Goal: Transaction & Acquisition: Purchase product/service

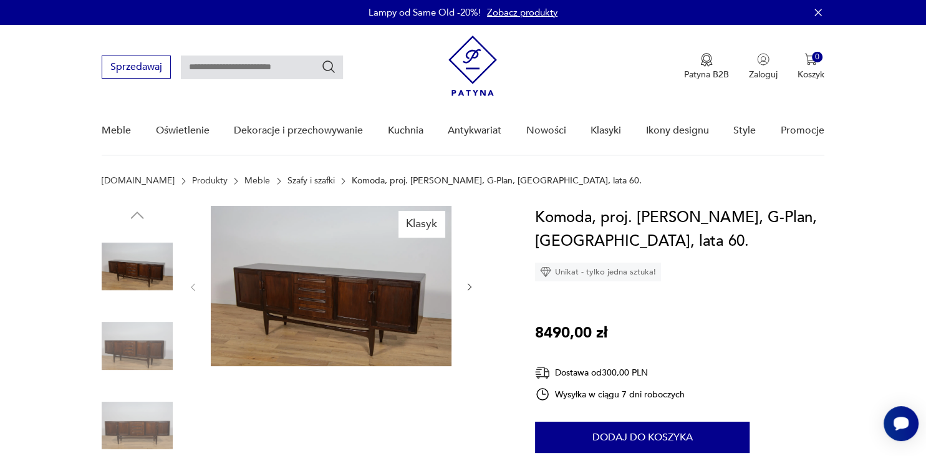
click at [470, 284] on icon "button" at bounding box center [470, 287] width 11 height 11
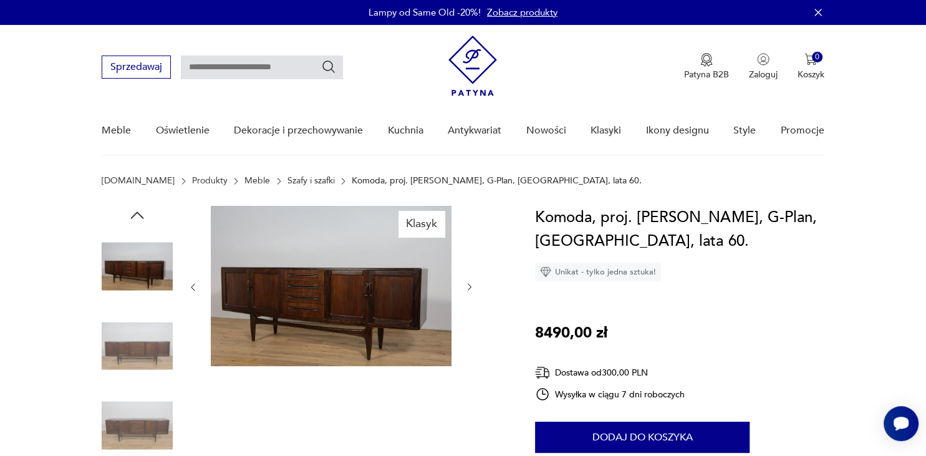
click at [470, 284] on icon "button" at bounding box center [470, 287] width 11 height 11
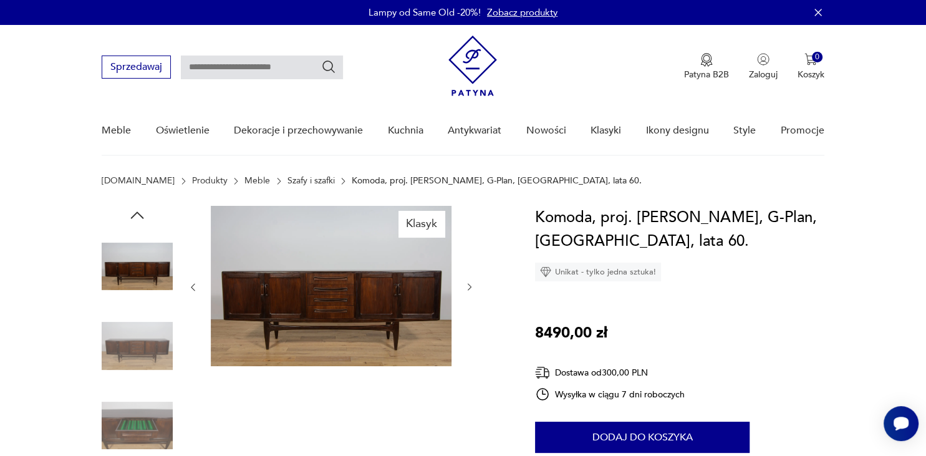
click at [470, 284] on icon "button" at bounding box center [470, 287] width 11 height 11
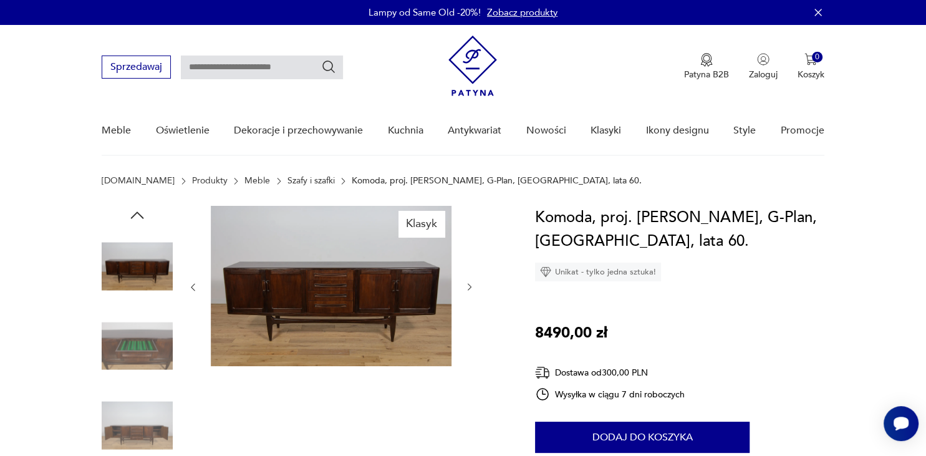
click at [470, 284] on icon "button" at bounding box center [470, 287] width 11 height 11
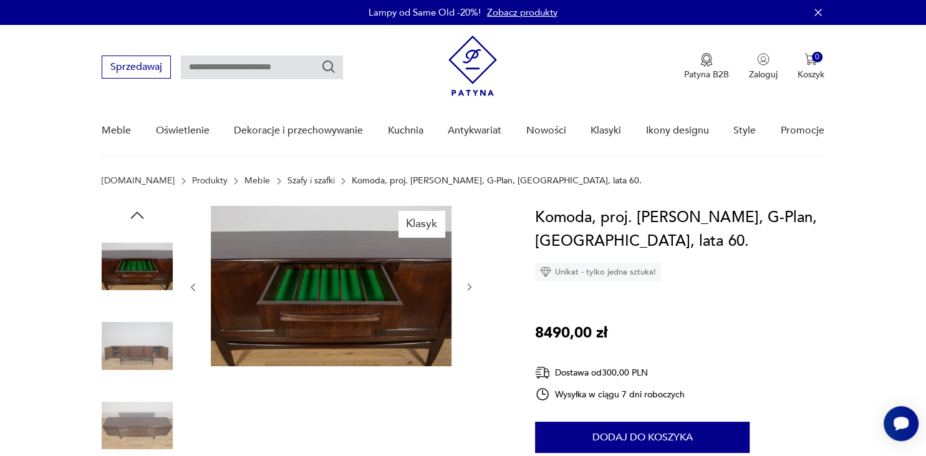
click at [470, 286] on icon "button" at bounding box center [470, 287] width 11 height 11
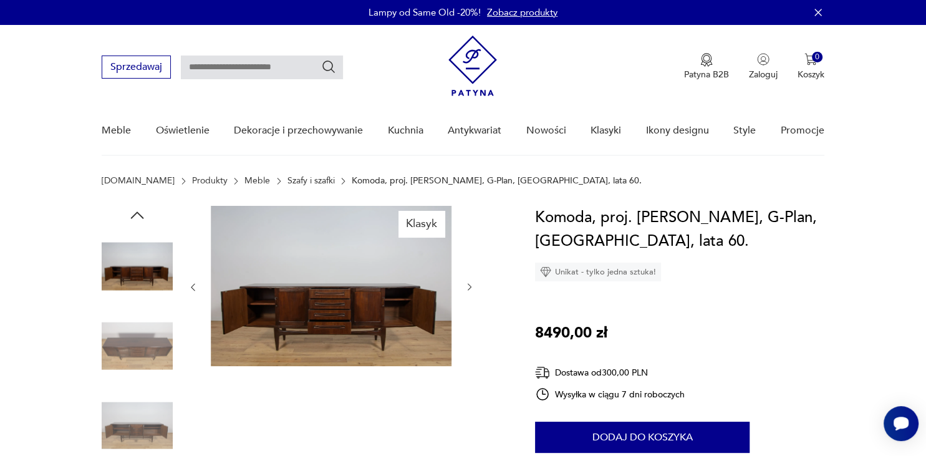
click at [469, 286] on icon "button" at bounding box center [470, 287] width 11 height 11
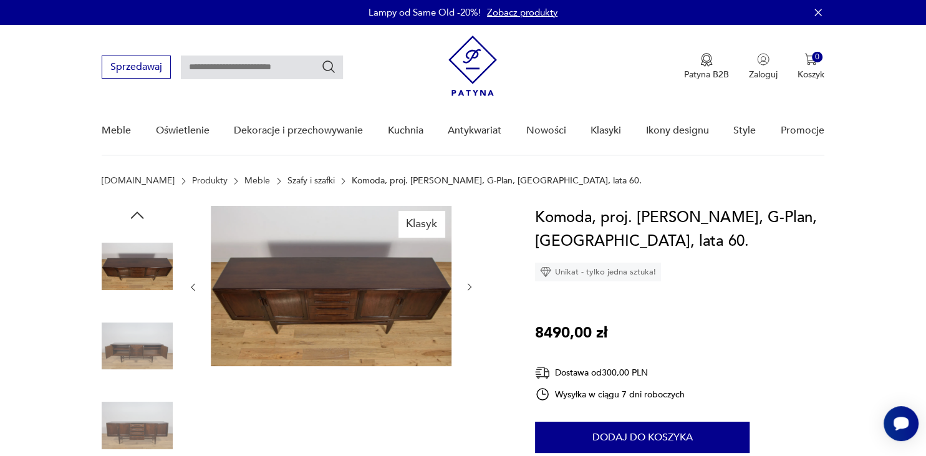
click at [470, 283] on icon "button" at bounding box center [470, 287] width 11 height 11
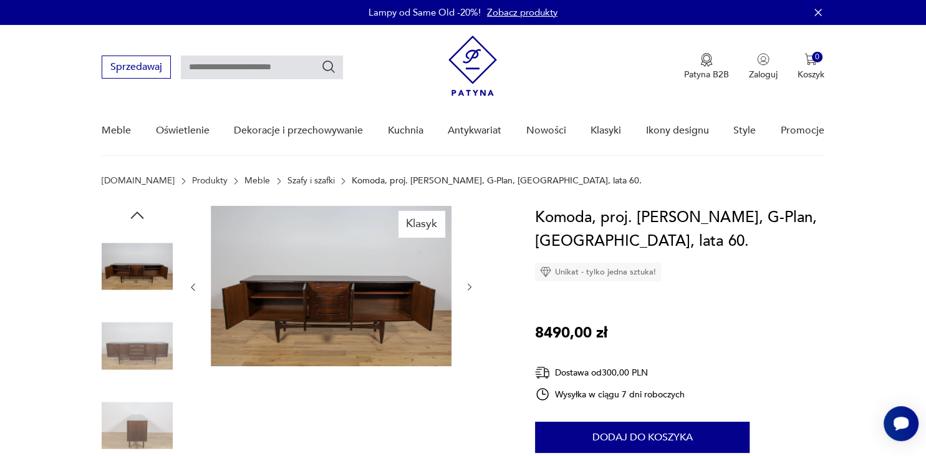
click at [357, 311] on img at bounding box center [331, 286] width 241 height 160
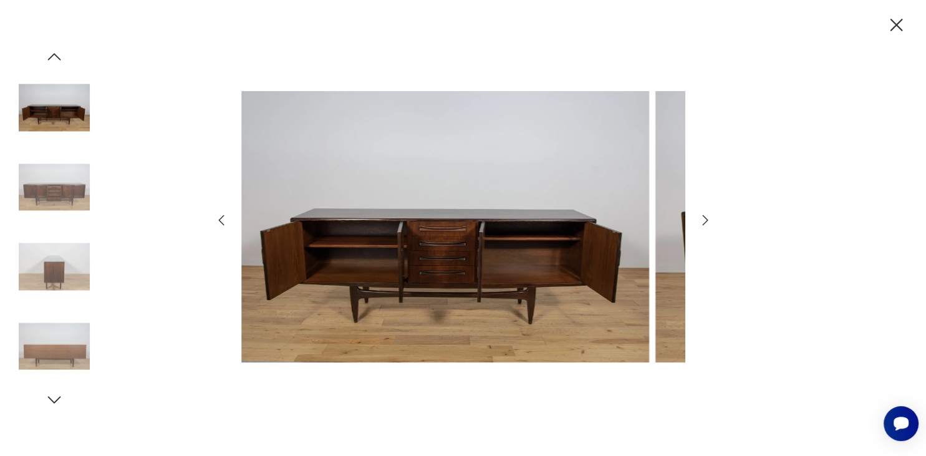
click at [357, 311] on img at bounding box center [445, 226] width 408 height 365
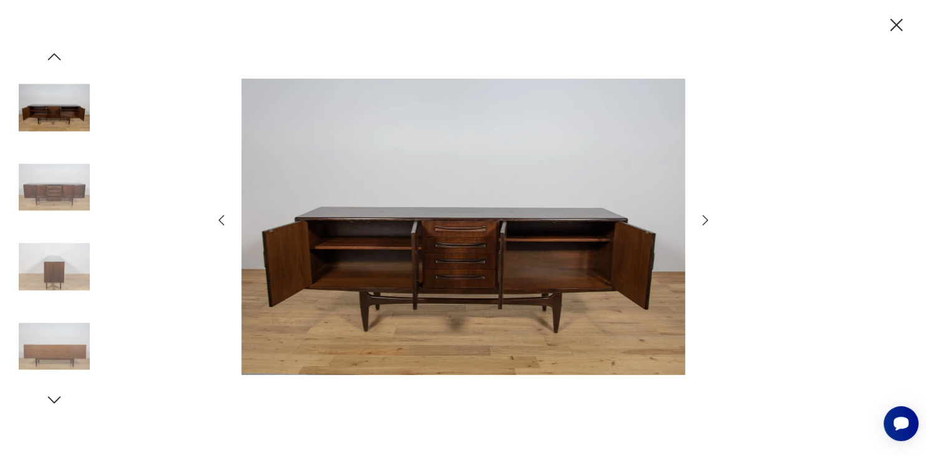
click at [706, 219] on icon "button" at bounding box center [706, 220] width 6 height 10
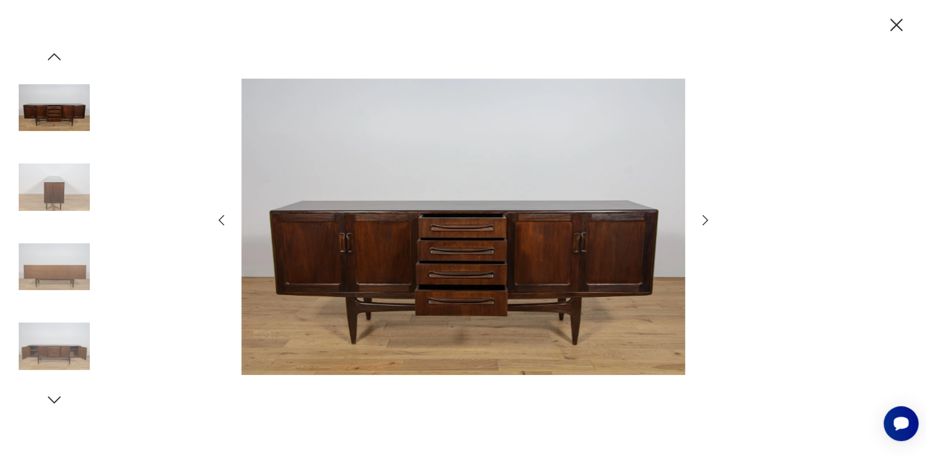
click at [706, 219] on icon "button" at bounding box center [706, 220] width 6 height 10
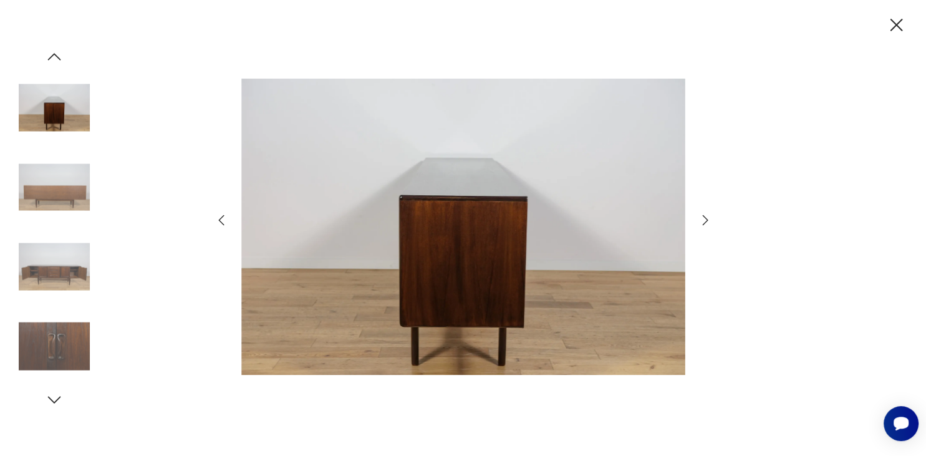
click at [706, 220] on icon "button" at bounding box center [705, 220] width 15 height 15
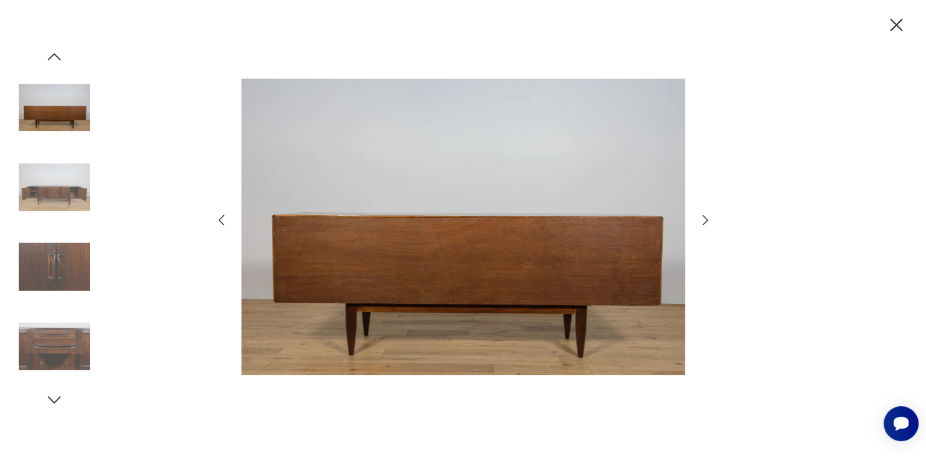
click at [708, 218] on icon "button" at bounding box center [705, 220] width 15 height 15
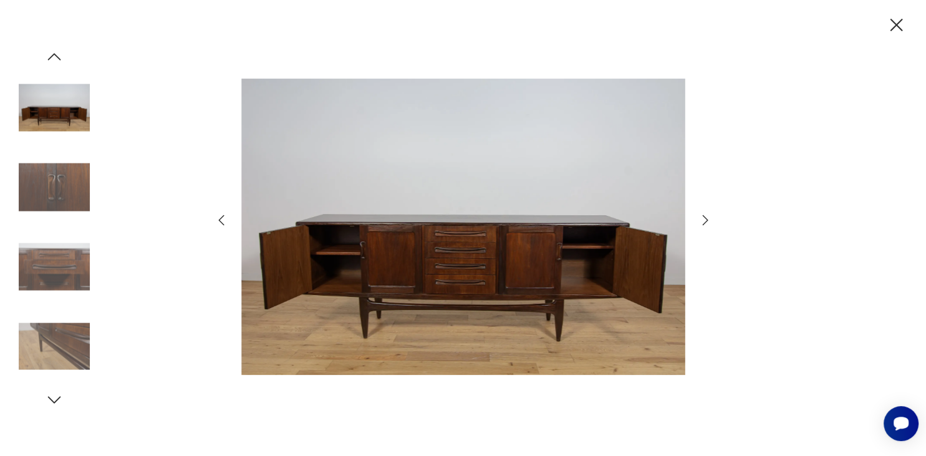
click at [897, 23] on icon "button" at bounding box center [897, 25] width 22 height 22
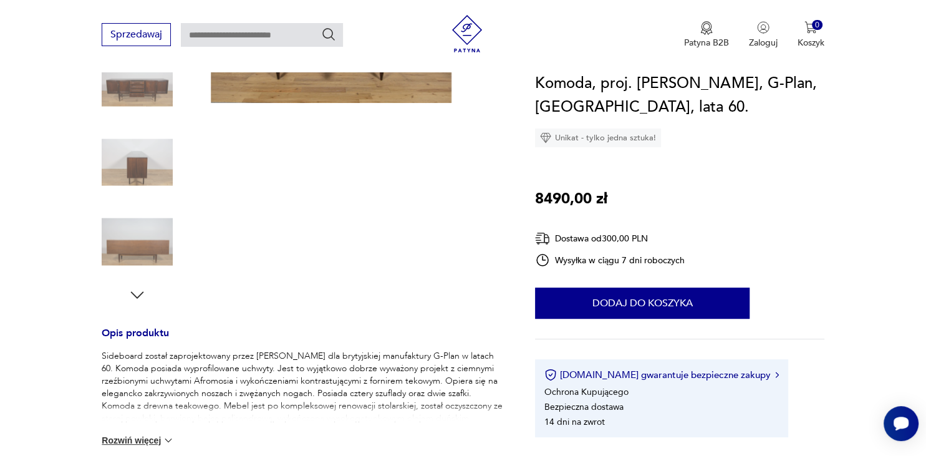
scroll to position [66, 0]
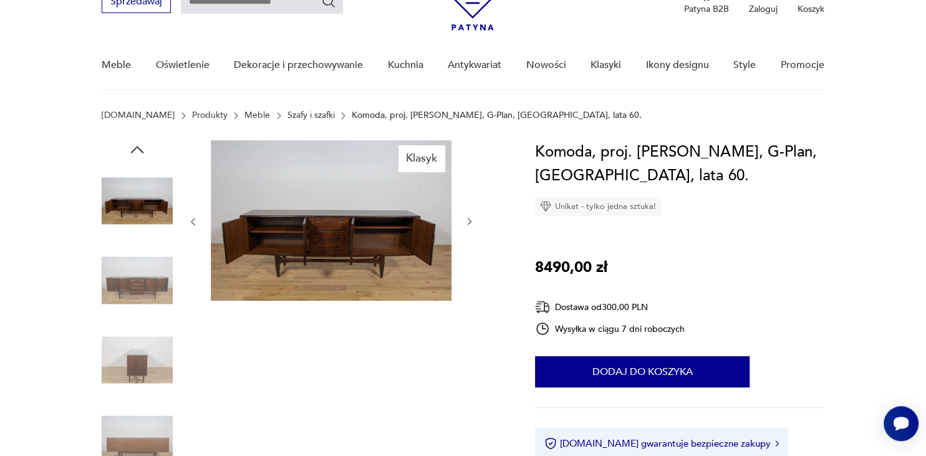
click at [374, 248] on img at bounding box center [331, 220] width 241 height 160
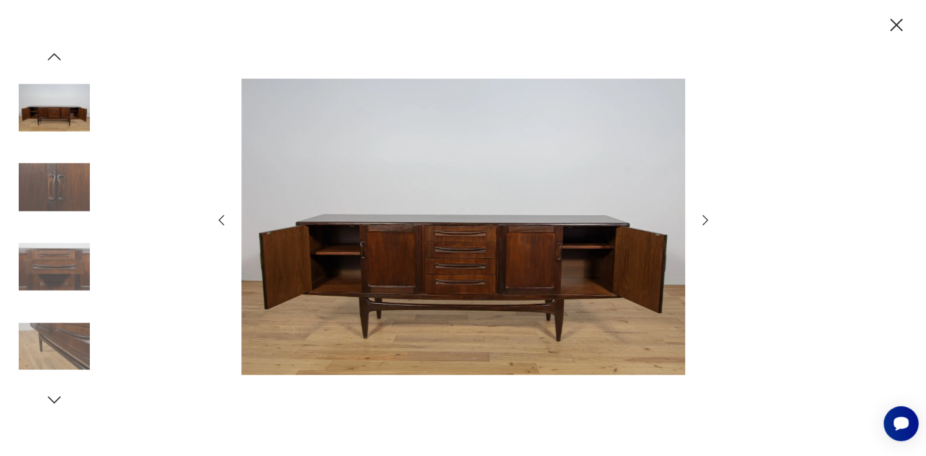
click at [376, 248] on img at bounding box center [463, 226] width 444 height 365
click at [703, 221] on icon "button" at bounding box center [705, 220] width 15 height 15
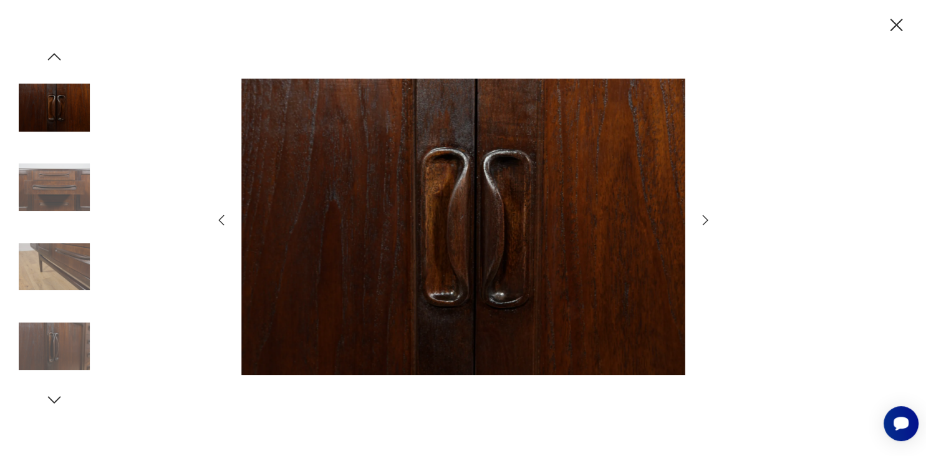
click at [701, 221] on icon "button" at bounding box center [705, 220] width 15 height 15
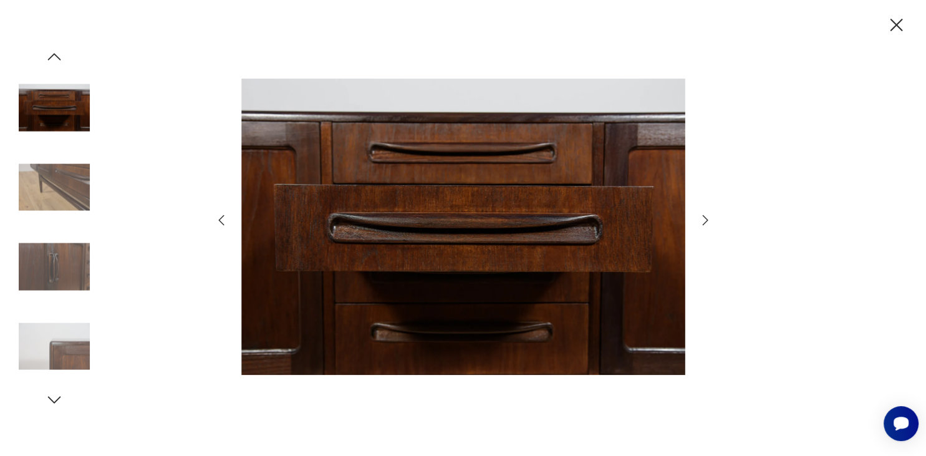
drag, startPoint x: 699, startPoint y: 221, endPoint x: 693, endPoint y: 221, distance: 6.9
click at [694, 221] on div at bounding box center [463, 227] width 499 height 367
click at [705, 217] on icon "button" at bounding box center [706, 220] width 6 height 10
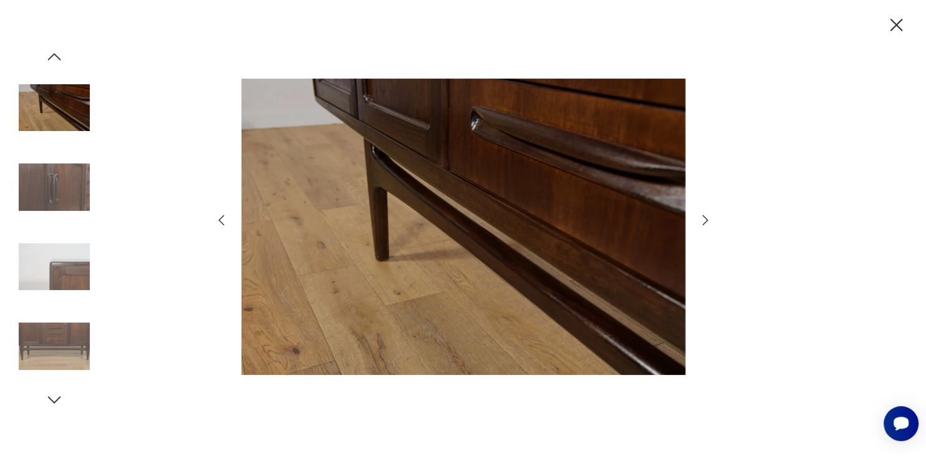
click at [703, 217] on icon "button" at bounding box center [705, 220] width 15 height 15
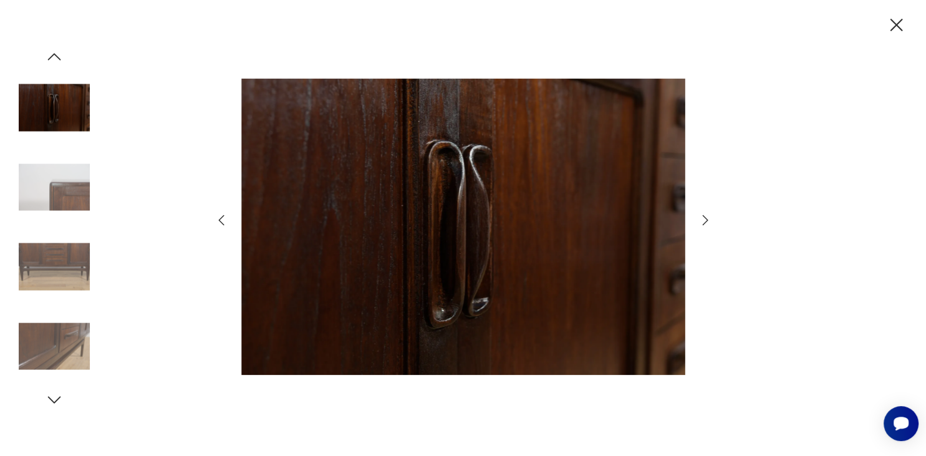
click at [897, 24] on icon "button" at bounding box center [897, 25] width 12 height 12
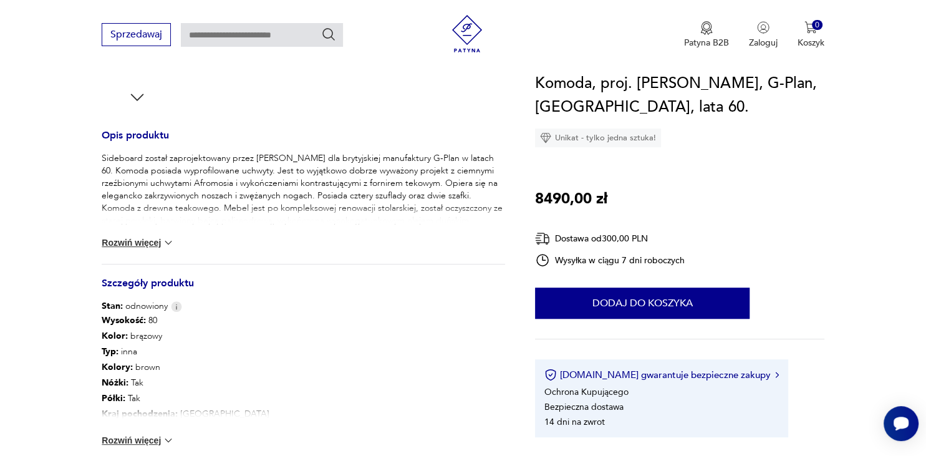
scroll to position [593, 0]
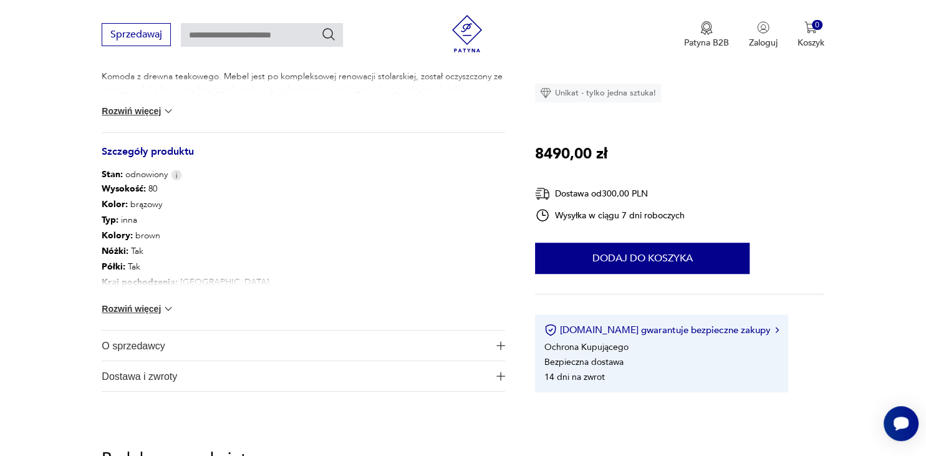
click at [155, 311] on button "Rozwiń więcej" at bounding box center [138, 309] width 72 height 12
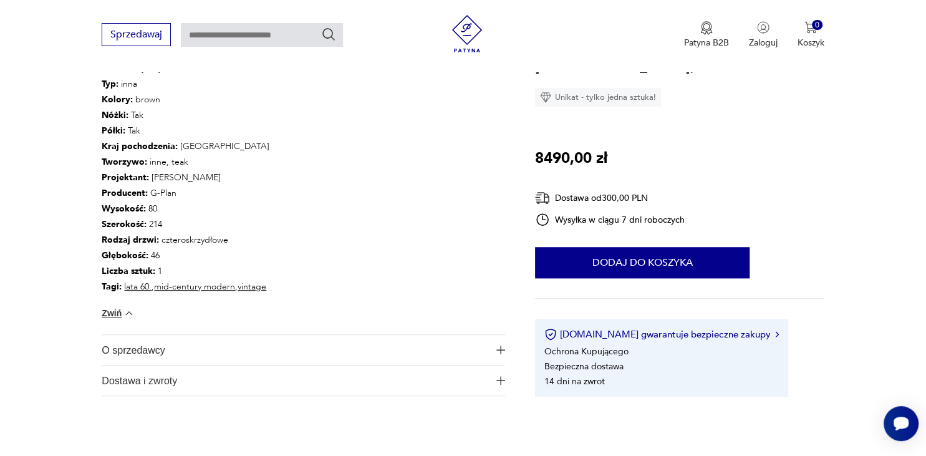
scroll to position [724, 0]
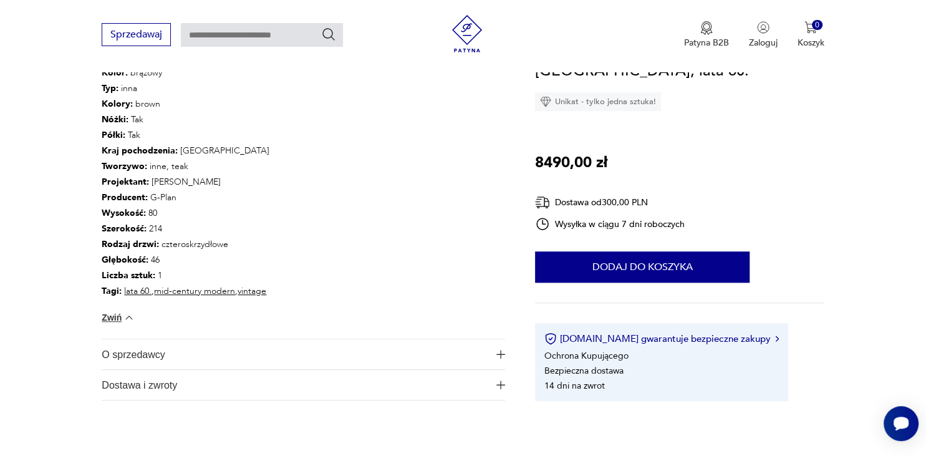
click at [502, 351] on img "button" at bounding box center [501, 354] width 9 height 9
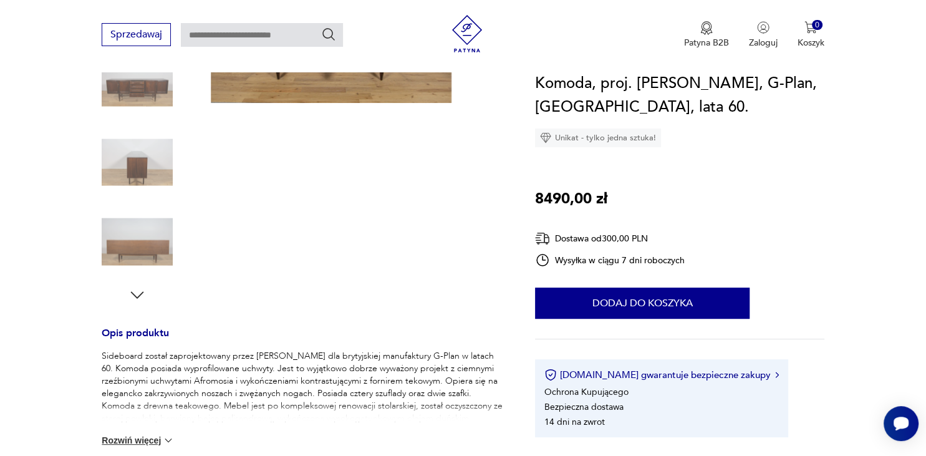
scroll to position [66, 0]
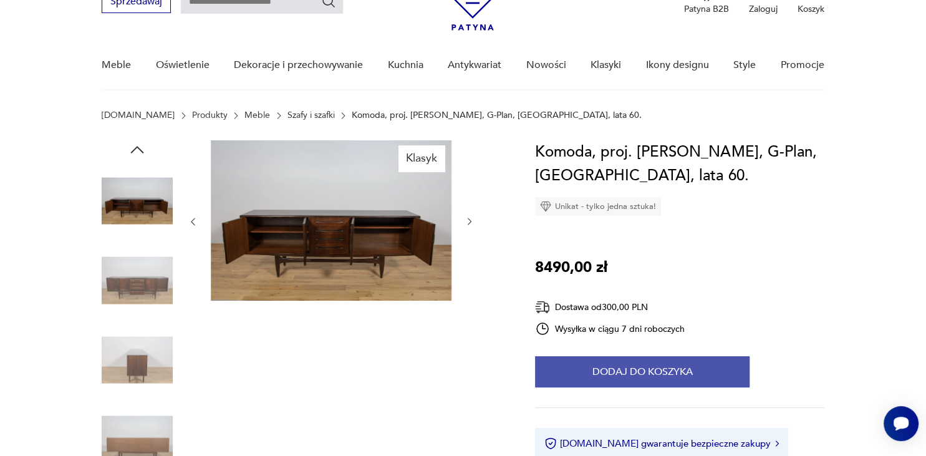
click at [615, 369] on button "Dodaj do koszyka" at bounding box center [642, 371] width 215 height 31
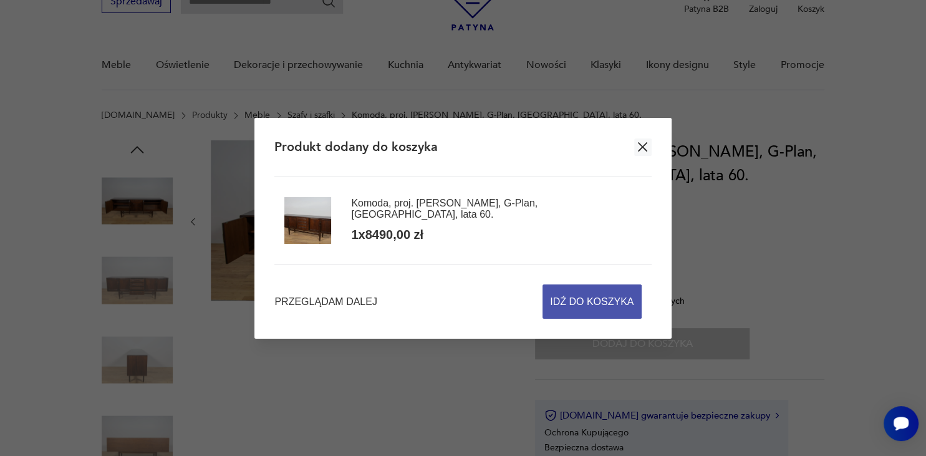
click at [590, 299] on span "Idź do koszyka" at bounding box center [592, 301] width 84 height 33
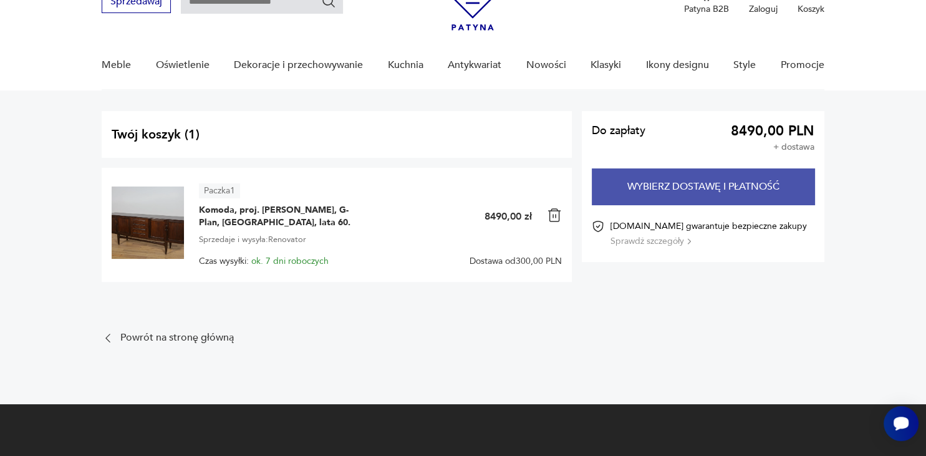
click at [698, 184] on button "Wybierz dostawę i płatność" at bounding box center [703, 186] width 222 height 36
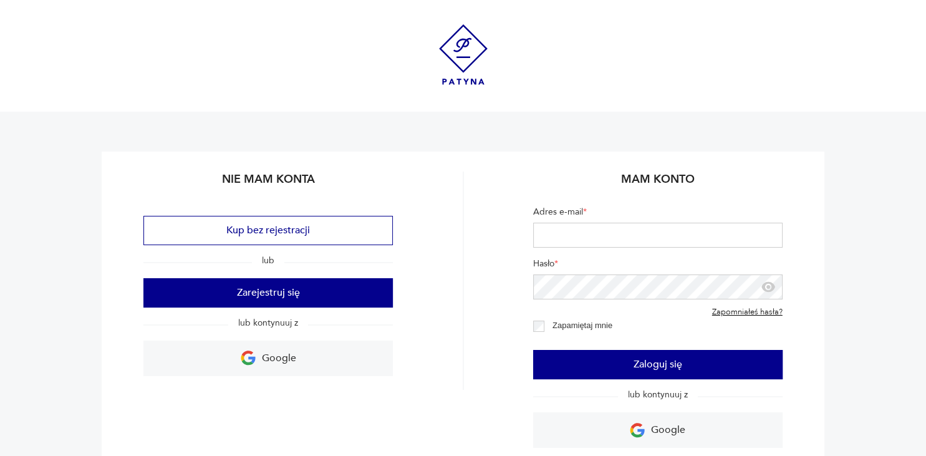
click at [555, 234] on input "Adres e-mail *" at bounding box center [658, 235] width 250 height 25
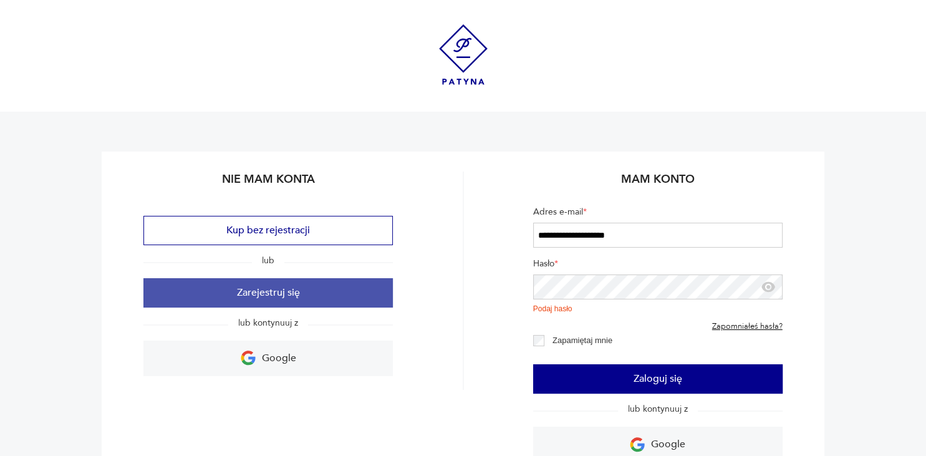
click at [271, 291] on button "Zarejestruj się" at bounding box center [268, 292] width 250 height 29
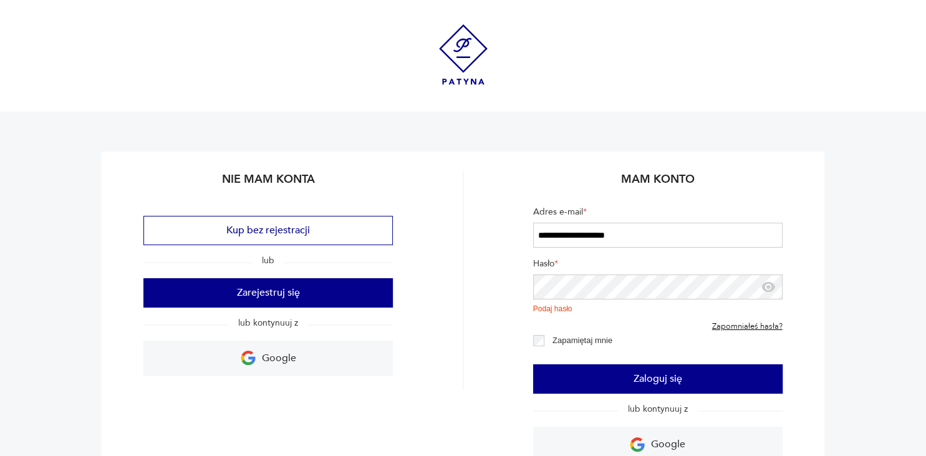
click at [630, 236] on input "**********" at bounding box center [658, 235] width 250 height 25
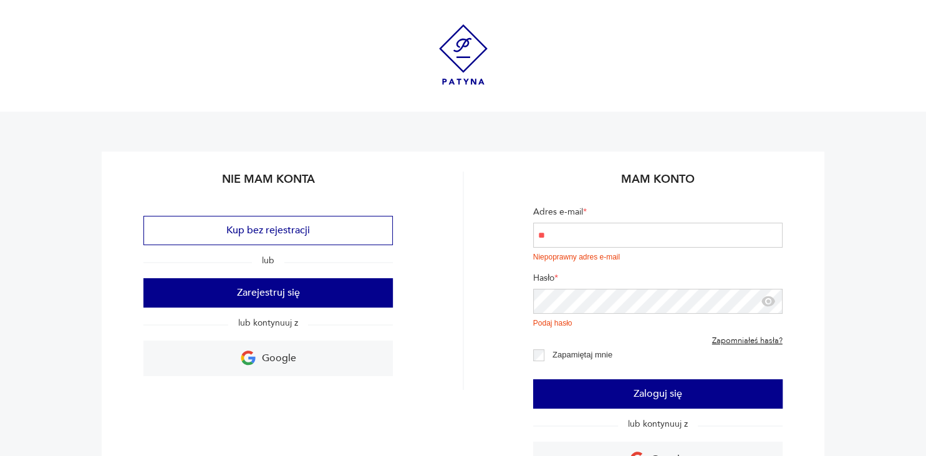
type input "*"
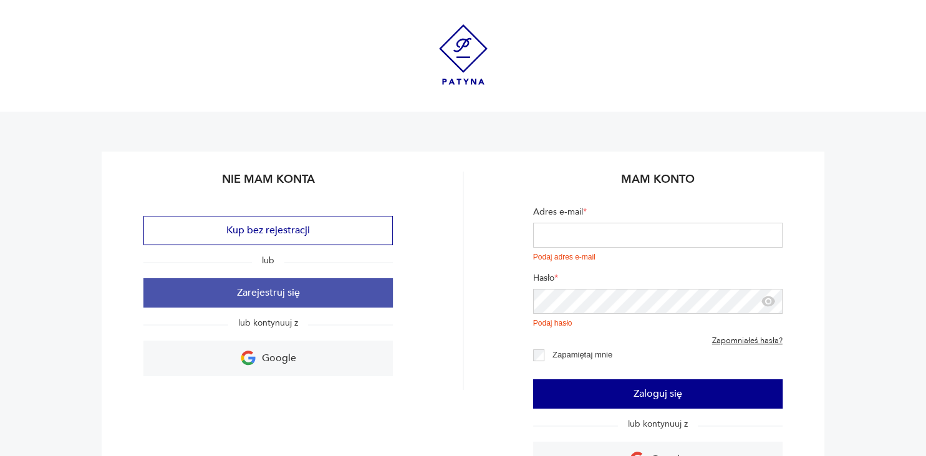
click at [263, 288] on button "Zarejestruj się" at bounding box center [268, 292] width 250 height 29
click at [266, 288] on button "Zarejestruj się" at bounding box center [268, 292] width 250 height 29
click at [263, 295] on button "Zarejestruj się" at bounding box center [268, 292] width 250 height 29
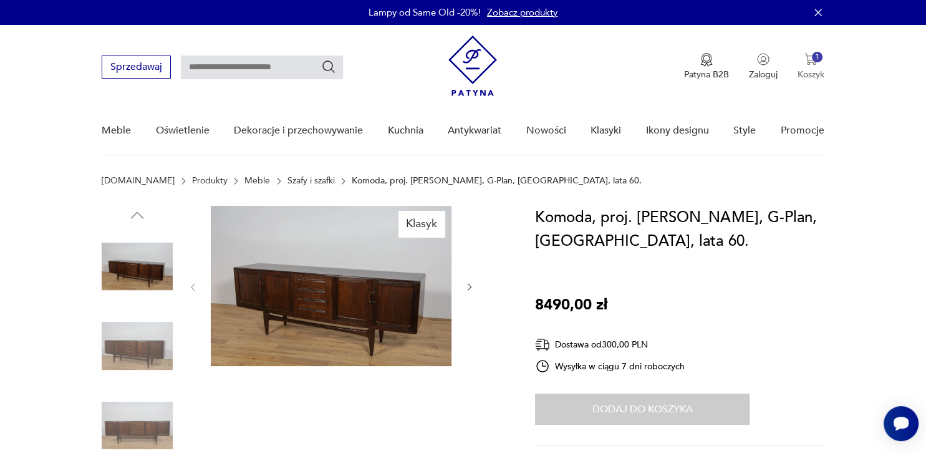
click at [812, 58] on button "1 Koszyk" at bounding box center [811, 66] width 27 height 27
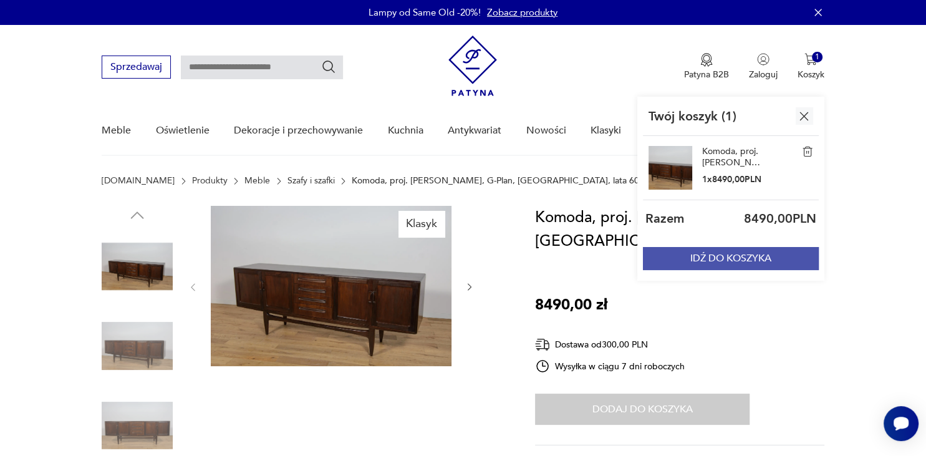
click at [714, 256] on button "IDŹ DO KOSZYKA" at bounding box center [731, 258] width 176 height 23
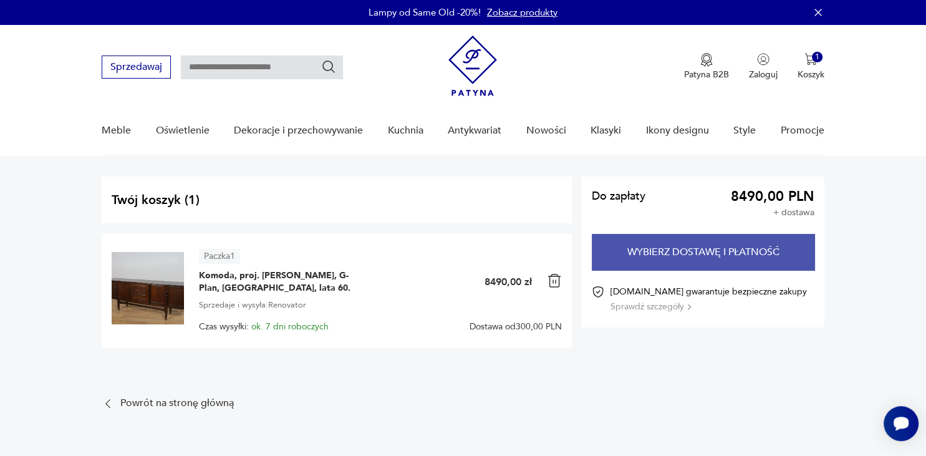
click at [651, 248] on button "Wybierz dostawę i płatność" at bounding box center [703, 252] width 222 height 36
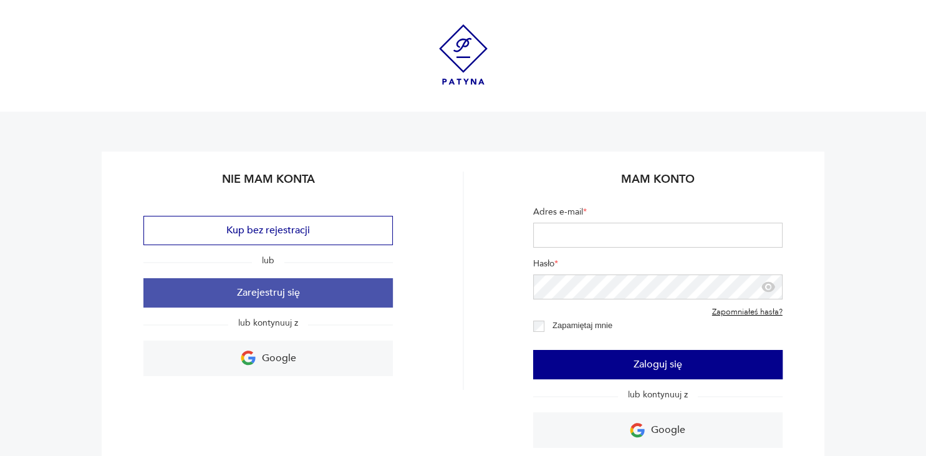
click at [247, 288] on button "Zarejestruj się" at bounding box center [268, 292] width 250 height 29
click at [263, 294] on button "Zarejestruj się" at bounding box center [268, 292] width 250 height 29
click at [294, 289] on button "Zarejestruj się" at bounding box center [268, 292] width 250 height 29
click at [271, 297] on button "Zarejestruj się" at bounding box center [268, 292] width 250 height 29
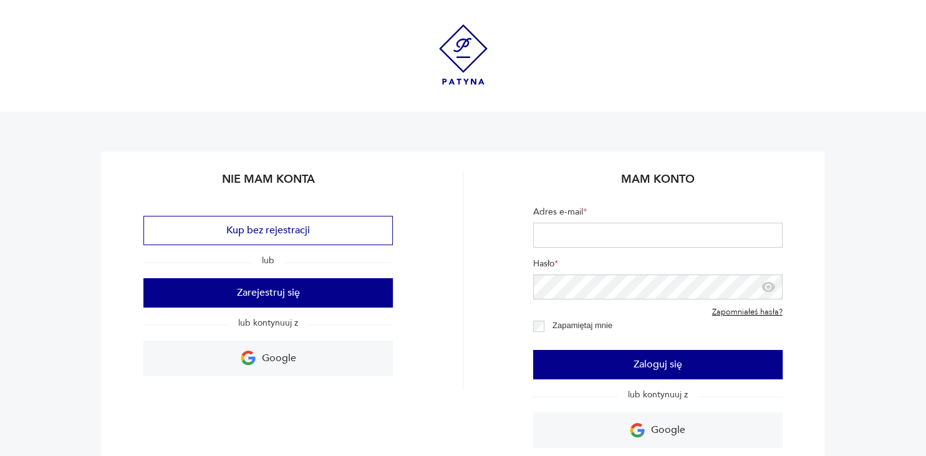
click at [550, 233] on input "Adres e-mail *" at bounding box center [658, 235] width 250 height 25
type input "**********"
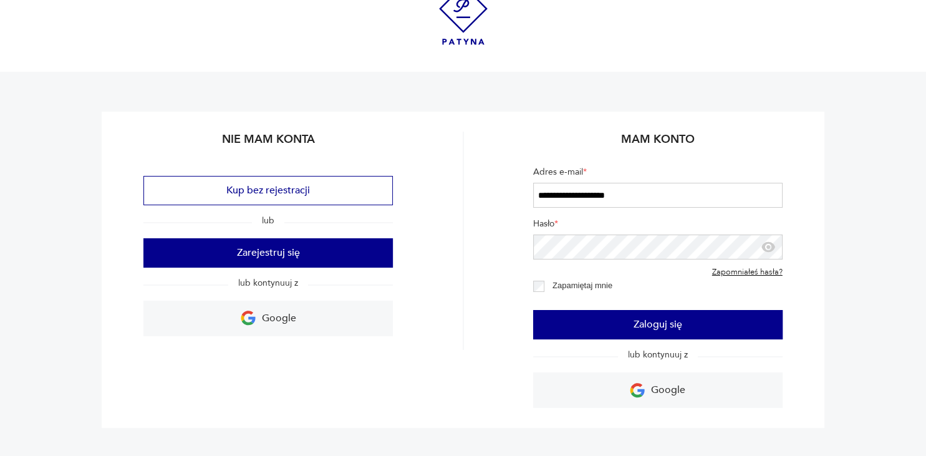
scroll to position [66, 0]
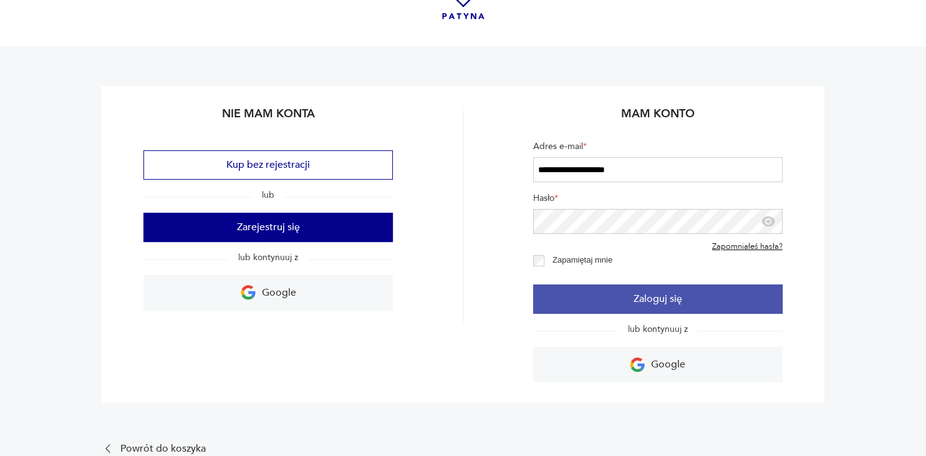
click at [605, 301] on button "Zaloguj się" at bounding box center [658, 298] width 250 height 29
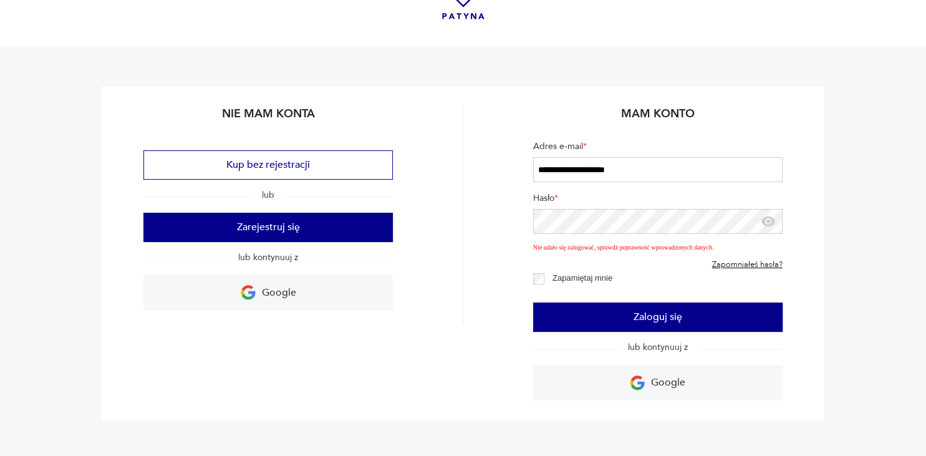
click at [489, 281] on div "**********" at bounding box center [463, 253] width 722 height 334
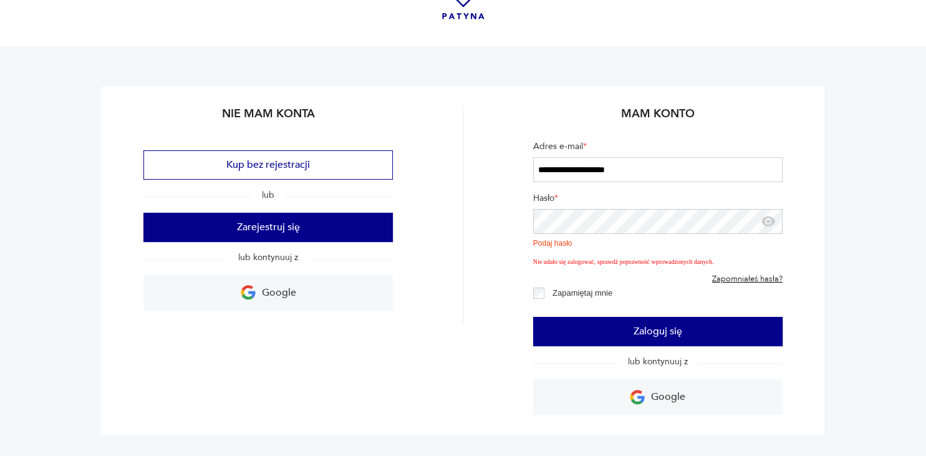
click at [755, 280] on link "Zapomniałeś hasła?" at bounding box center [747, 280] width 71 height 10
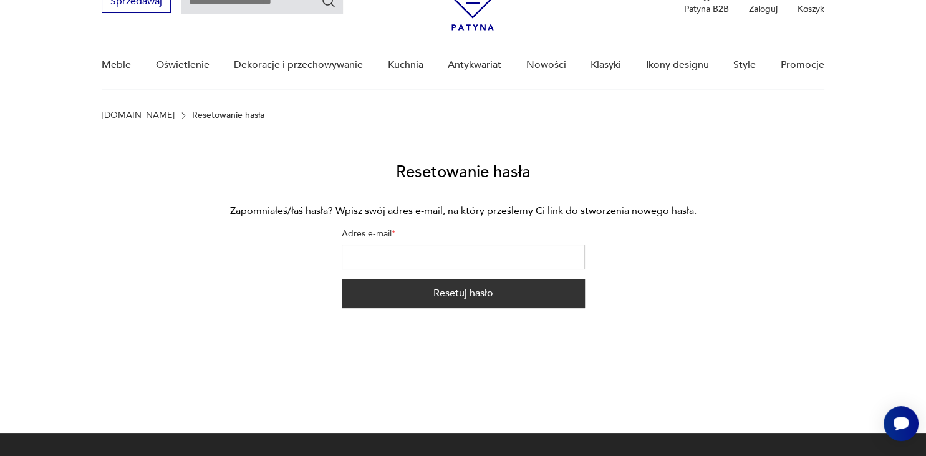
click at [363, 250] on input "Adres e-mail *" at bounding box center [463, 257] width 243 height 25
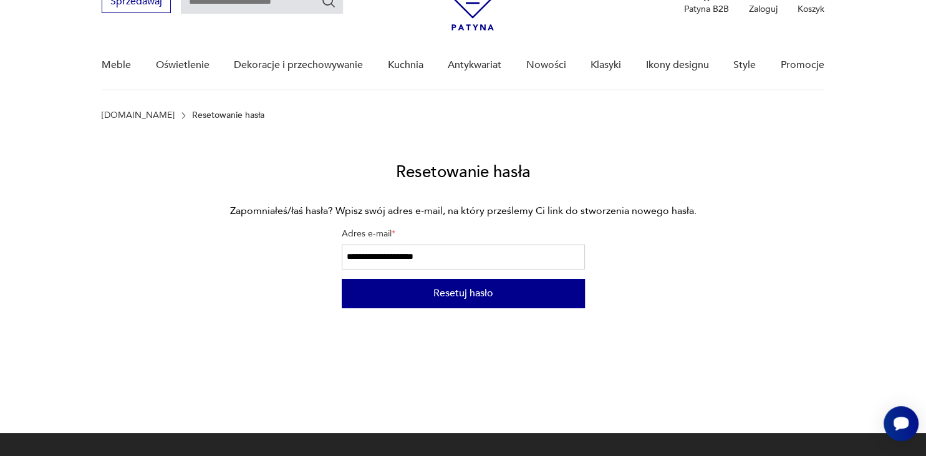
type input "**********"
click at [450, 293] on button "Resetuj hasło" at bounding box center [463, 293] width 243 height 29
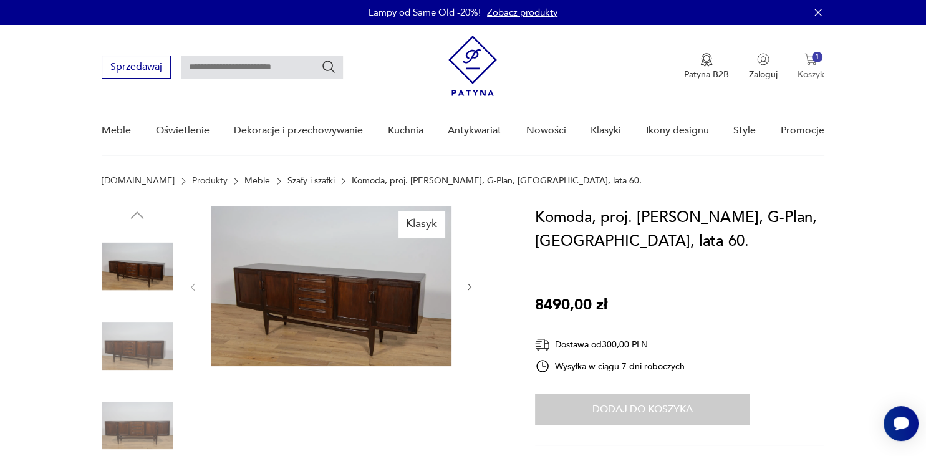
click at [812, 56] on img "button" at bounding box center [811, 59] width 12 height 12
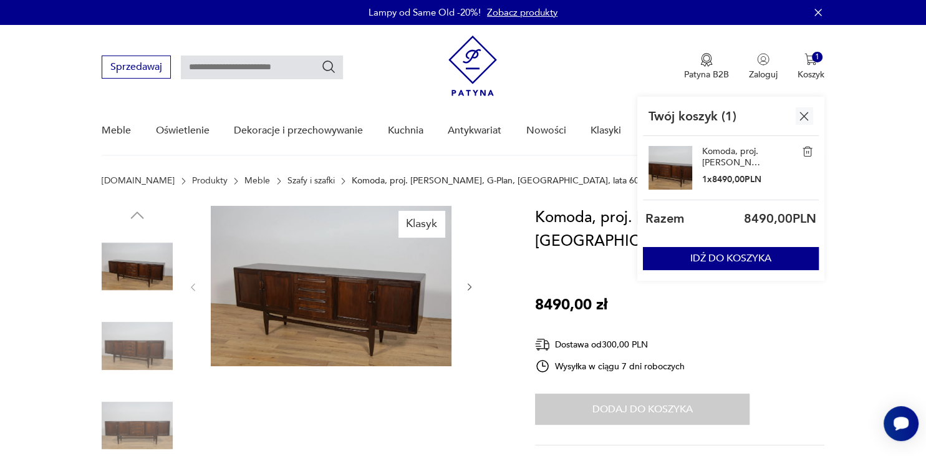
click at [803, 113] on img "button" at bounding box center [805, 117] width 16 height 16
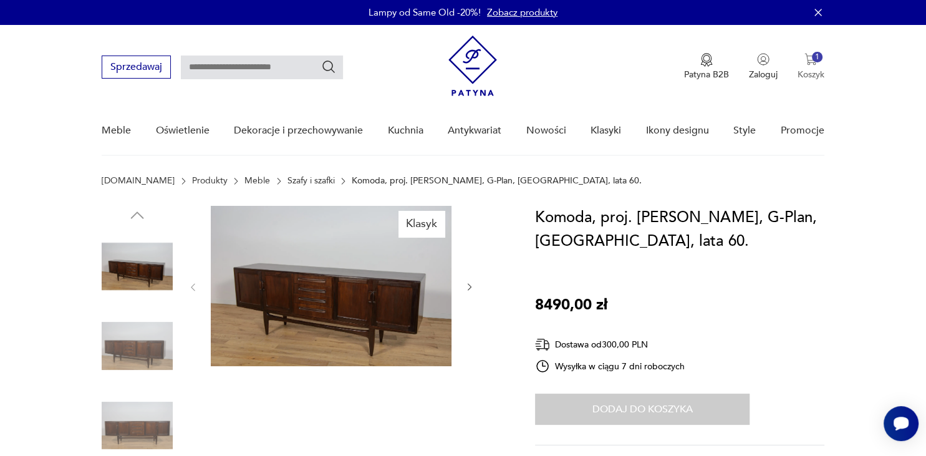
click at [815, 60] on div "1" at bounding box center [817, 57] width 11 height 11
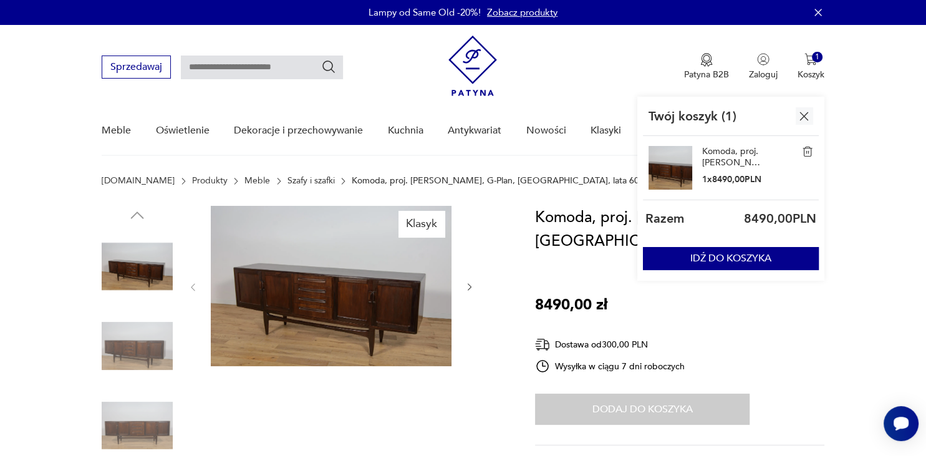
click at [809, 151] on img at bounding box center [807, 151] width 11 height 11
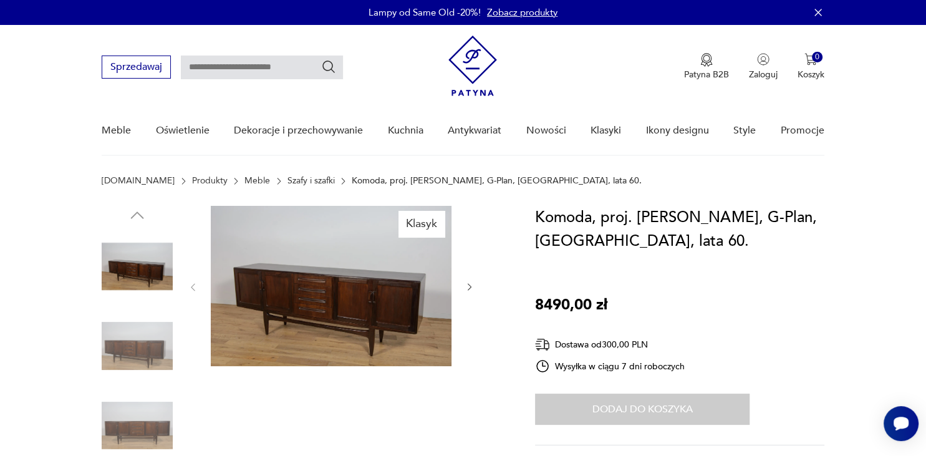
click at [497, 236] on div "Klasyk" at bounding box center [304, 387] width 404 height 362
click at [618, 411] on div "Dodaj do koszyka" at bounding box center [642, 409] width 215 height 31
click at [633, 407] on div "Dodaj do koszyka" at bounding box center [642, 409] width 215 height 31
click at [642, 406] on div "Dodaj do koszyka" at bounding box center [642, 409] width 215 height 31
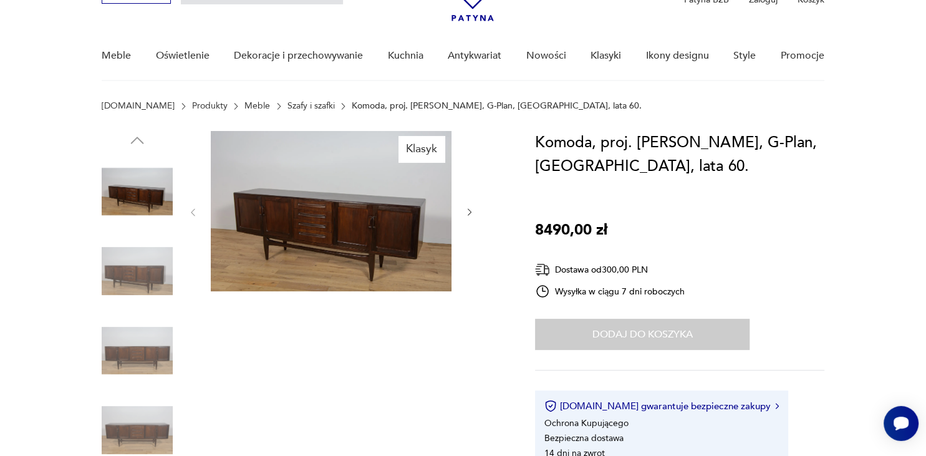
scroll to position [66, 0]
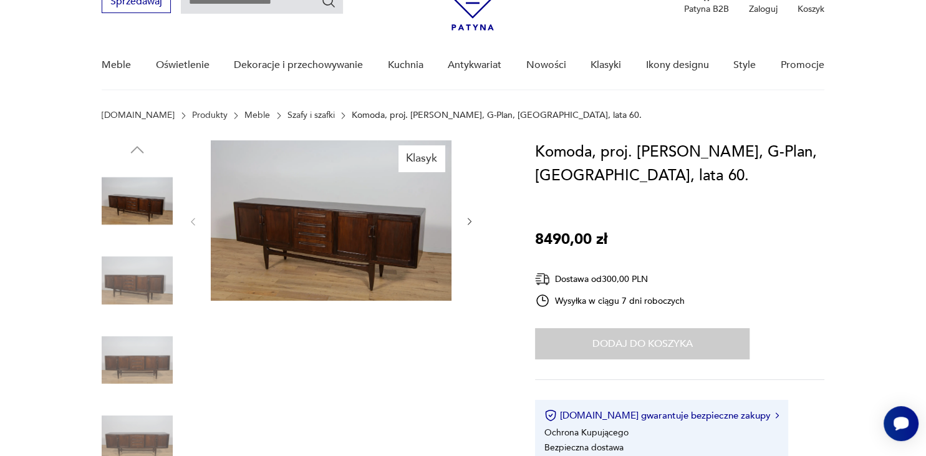
click at [598, 344] on div "Dodaj do koszyka" at bounding box center [642, 343] width 215 height 31
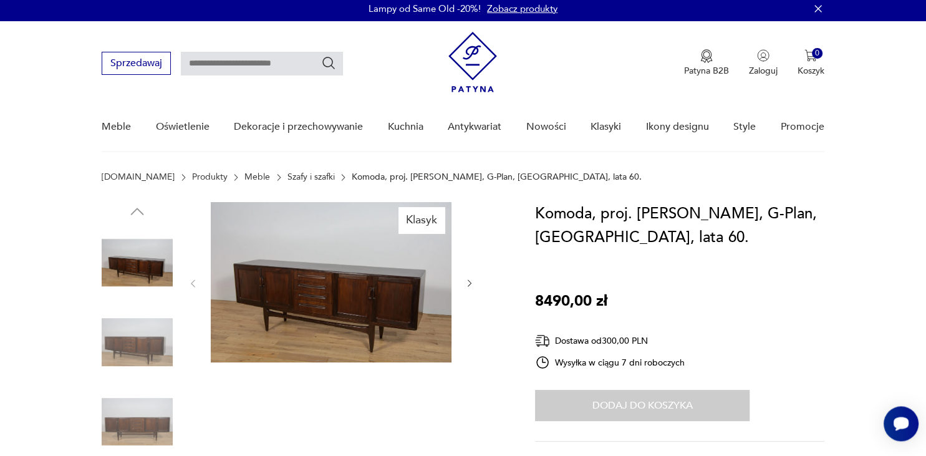
scroll to position [0, 0]
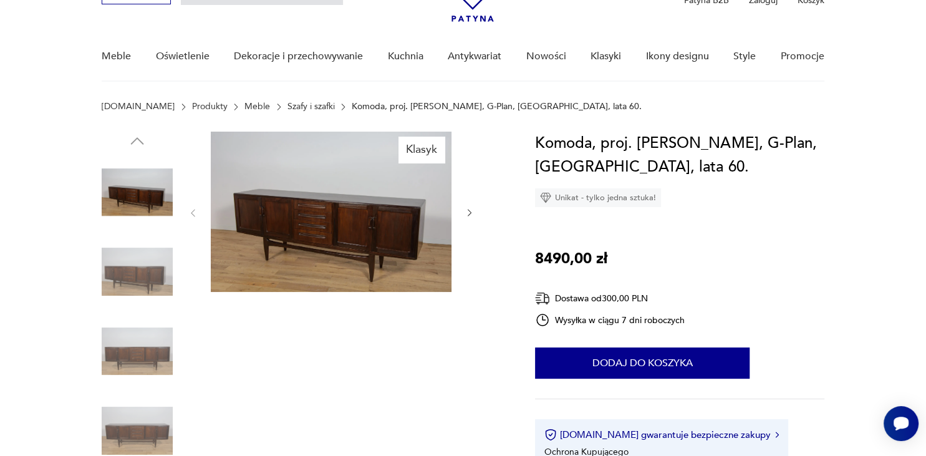
scroll to position [132, 0]
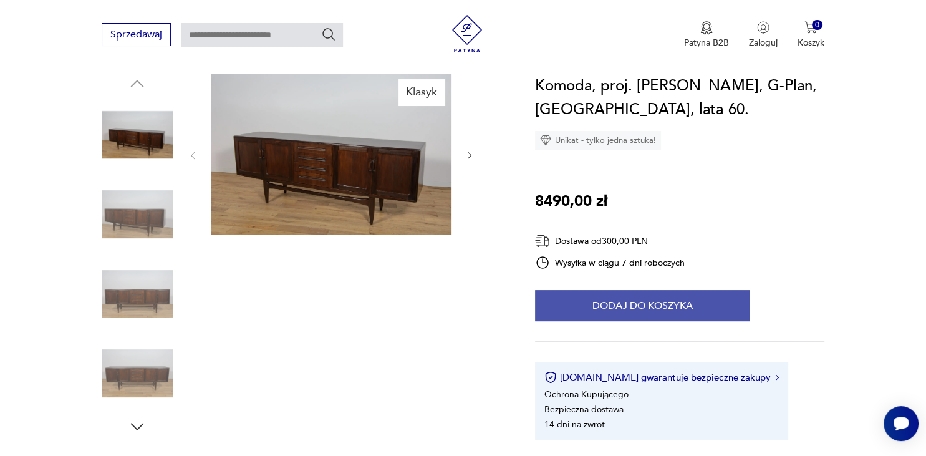
click at [635, 310] on button "Dodaj do koszyka" at bounding box center [642, 305] width 215 height 31
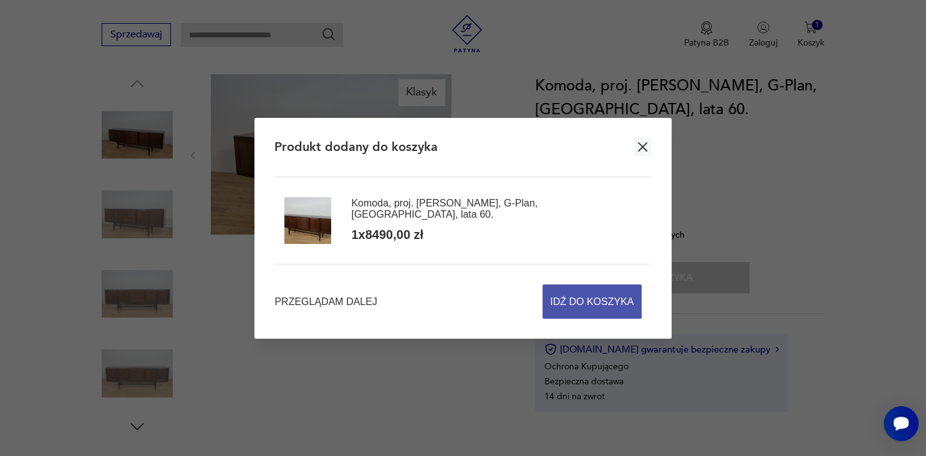
click at [580, 299] on span "Idź do koszyka" at bounding box center [592, 301] width 84 height 33
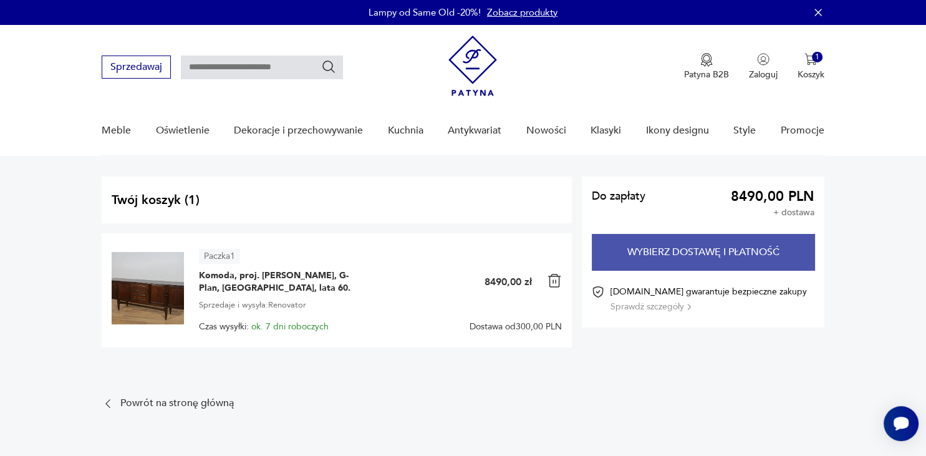
click at [655, 252] on button "Wybierz dostawę i płatność" at bounding box center [703, 252] width 222 height 36
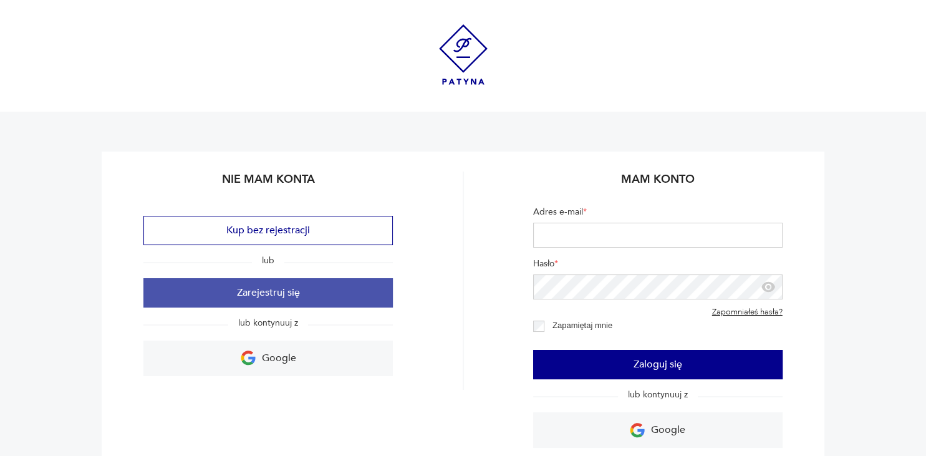
click at [272, 290] on button "Zarejestruj się" at bounding box center [268, 292] width 250 height 29
click at [276, 296] on button "Zarejestruj się" at bounding box center [268, 292] width 250 height 29
click at [278, 296] on button "Zarejestruj się" at bounding box center [268, 292] width 250 height 29
click at [298, 302] on button "Zarejestruj się" at bounding box center [268, 292] width 250 height 29
drag, startPoint x: 285, startPoint y: 296, endPoint x: 279, endPoint y: 295, distance: 6.4
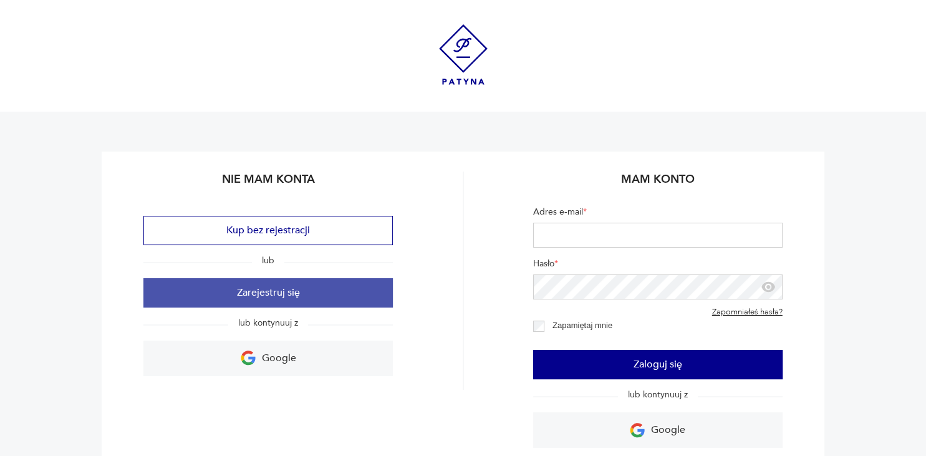
click at [279, 295] on button "Zarejestruj się" at bounding box center [268, 292] width 250 height 29
click at [277, 294] on button "Zarejestruj się" at bounding box center [268, 292] width 250 height 29
click at [291, 295] on button "Zarejestruj się" at bounding box center [268, 292] width 250 height 29
click at [289, 294] on button "Zarejestruj się" at bounding box center [268, 292] width 250 height 29
click at [270, 293] on button "Zarejestruj się" at bounding box center [268, 292] width 250 height 29
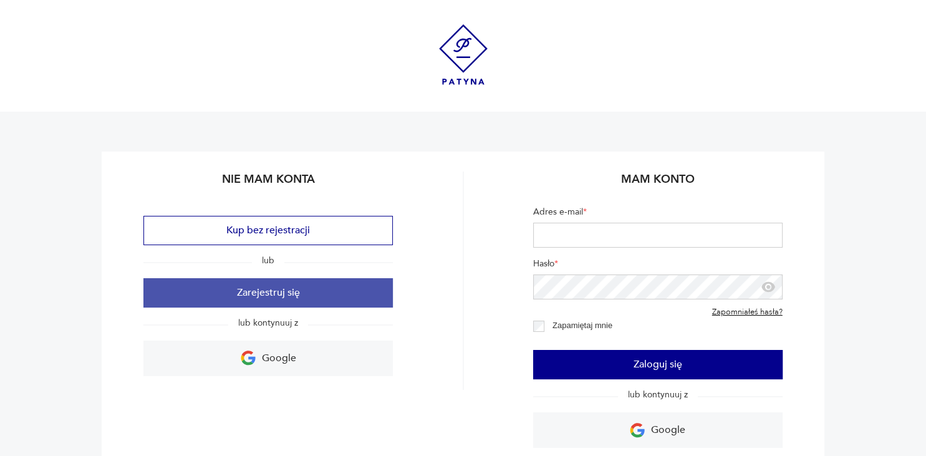
click at [270, 293] on button "Zarejestruj się" at bounding box center [268, 292] width 250 height 29
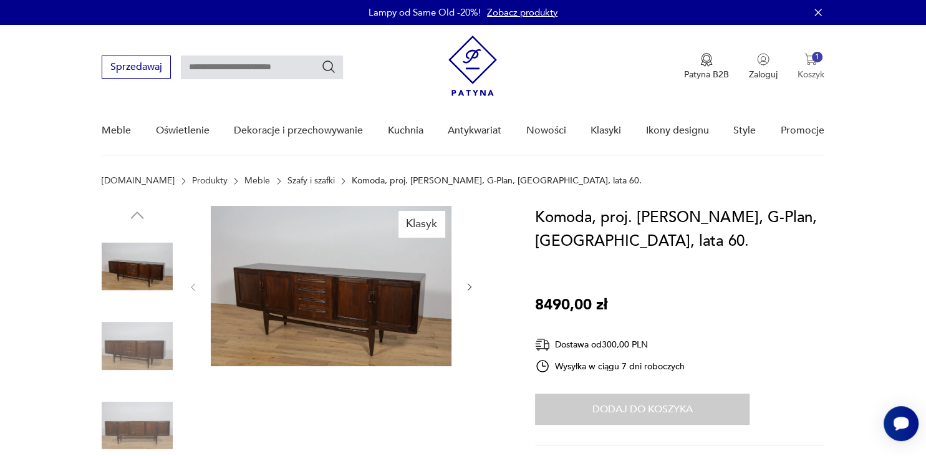
click at [812, 53] on img "button" at bounding box center [811, 59] width 12 height 12
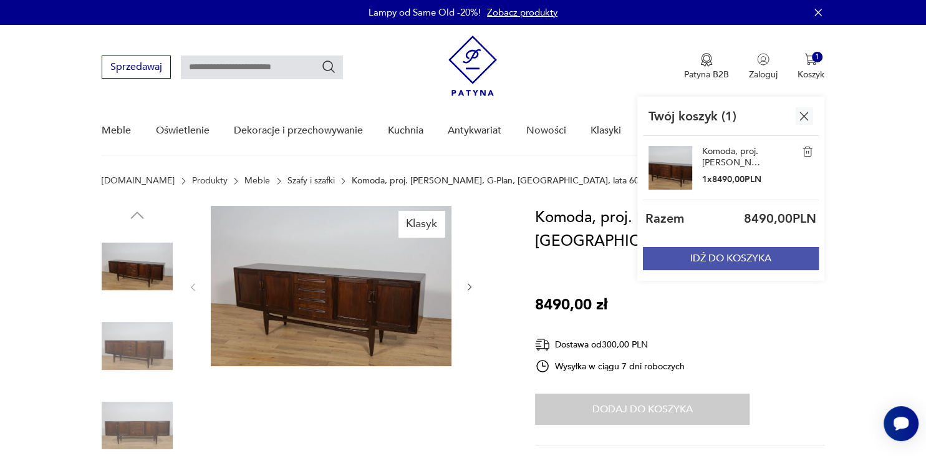
click at [708, 258] on button "IDŹ DO KOSZYKA" at bounding box center [731, 258] width 176 height 23
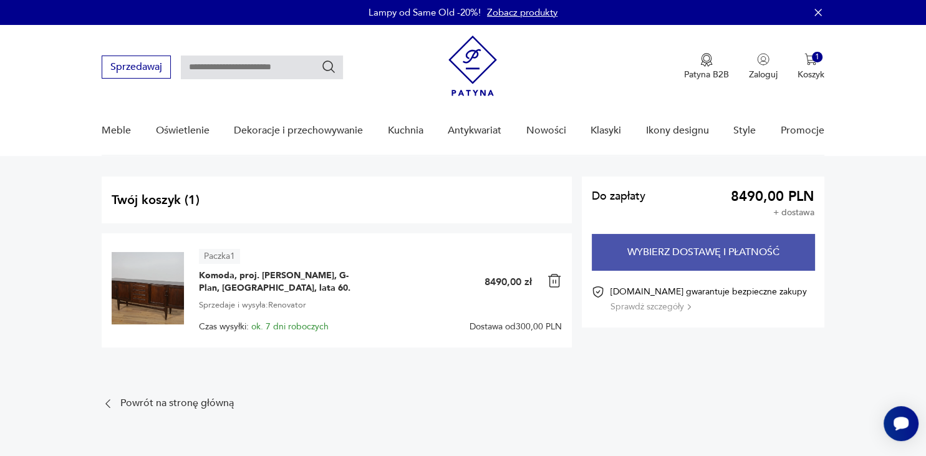
click at [668, 251] on button "Wybierz dostawę i płatność" at bounding box center [703, 252] width 222 height 36
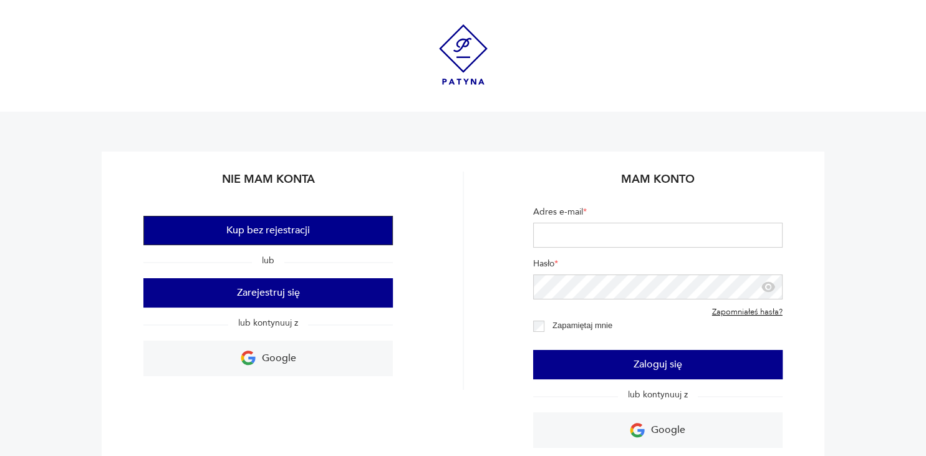
click at [276, 229] on button "Kup bez rejestracji" at bounding box center [268, 230] width 250 height 29
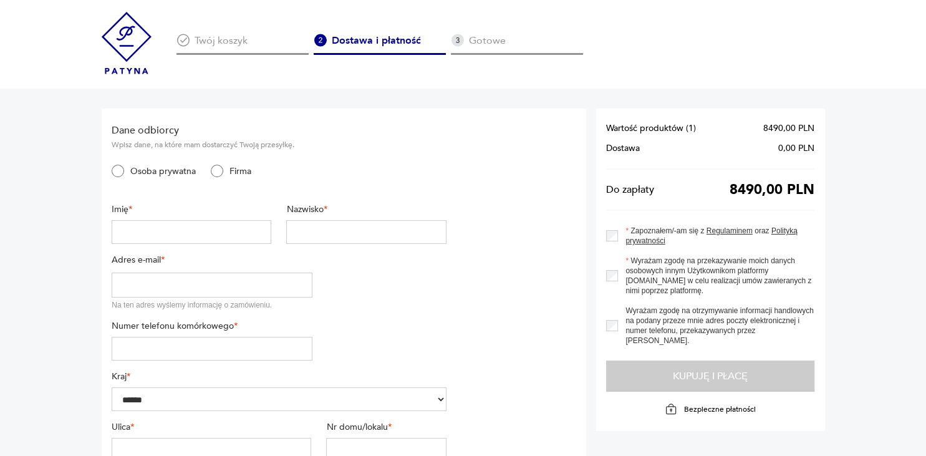
click at [127, 231] on input "text" at bounding box center [192, 232] width 160 height 24
type input "******"
type input "********"
type input "**********"
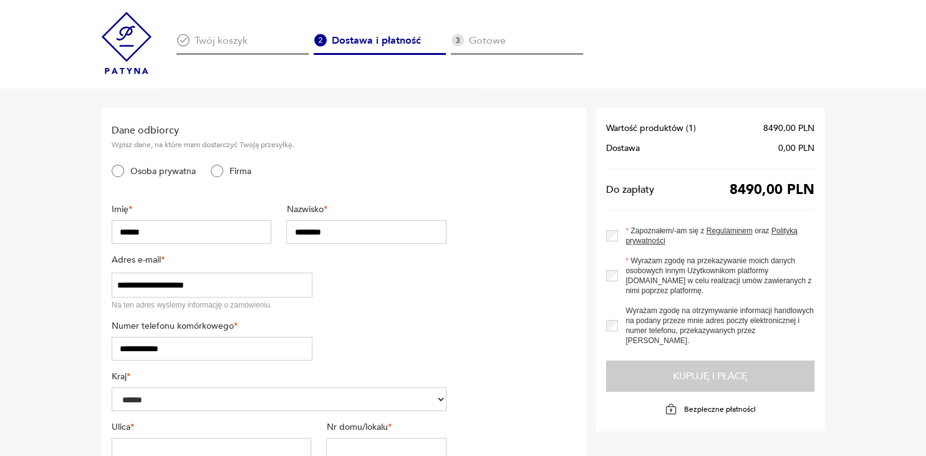
type input "********"
type input "**"
type input "******"
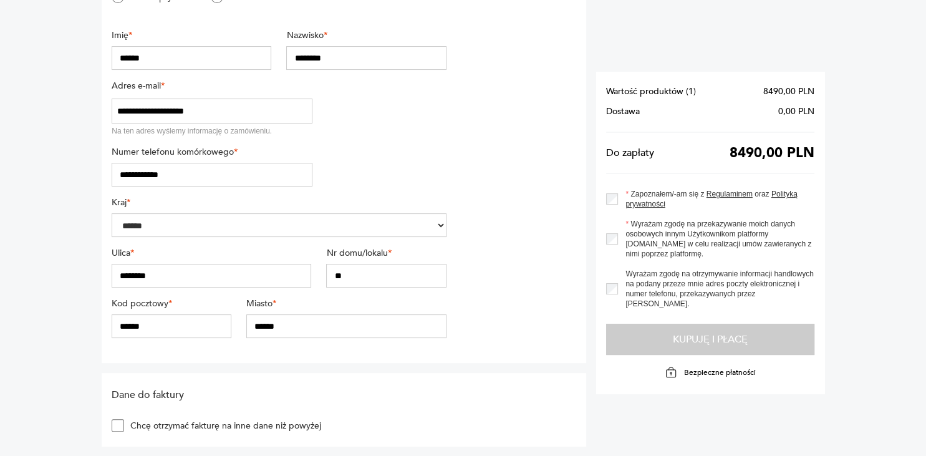
scroll to position [197, 0]
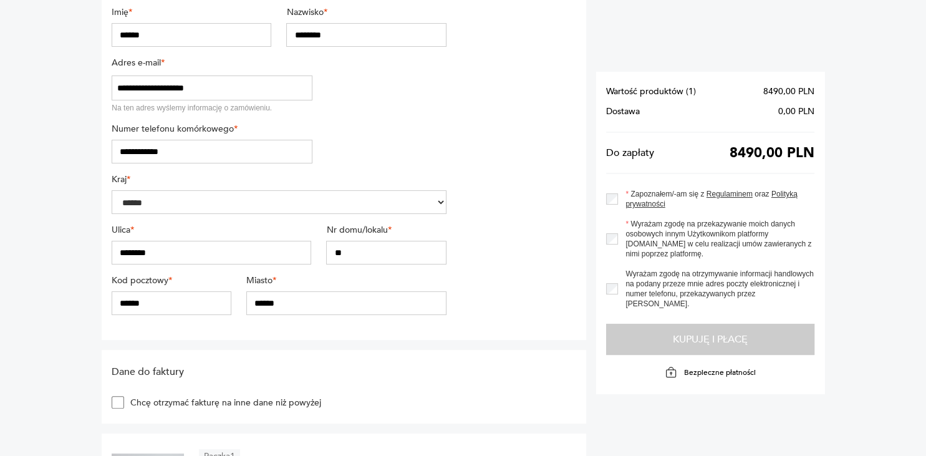
click at [685, 329] on section "Wartość produktów ( 1 ) 8490,00 PLN Dostawa 0,00 PLN Do zapłaty 8490,00 PLN Zap…" at bounding box center [710, 233] width 228 height 322
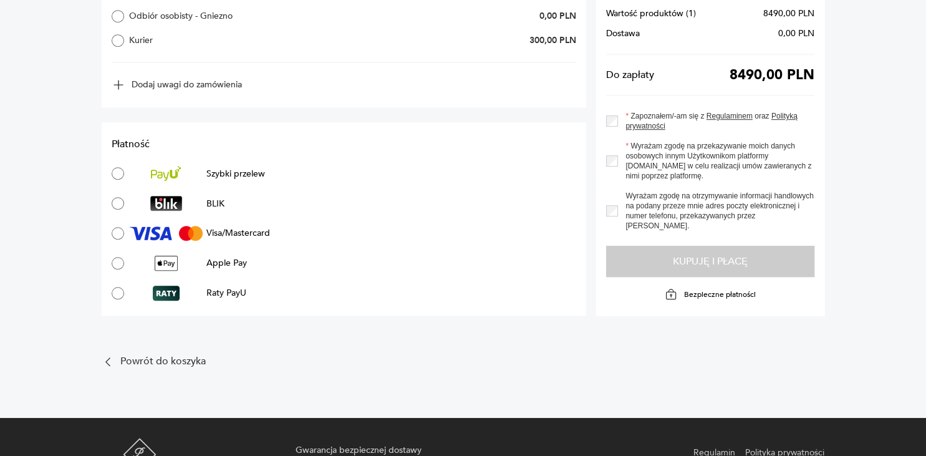
scroll to position [790, 0]
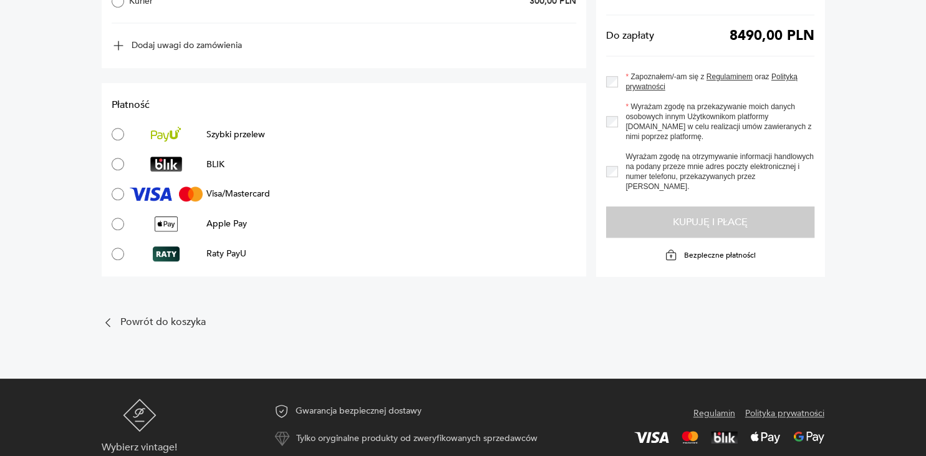
click at [685, 225] on section "Wartość produktów ( 1 ) 8490,00 PLN Dostawa 0,00 PLN Do zapłaty 8490,00 PLN Zap…" at bounding box center [710, 115] width 228 height 322
click at [700, 219] on section "Wartość produktów ( 1 ) 8490,00 PLN Dostawa 0,00 PLN Do zapłaty 8490,00 PLN Zap…" at bounding box center [710, 115] width 228 height 322
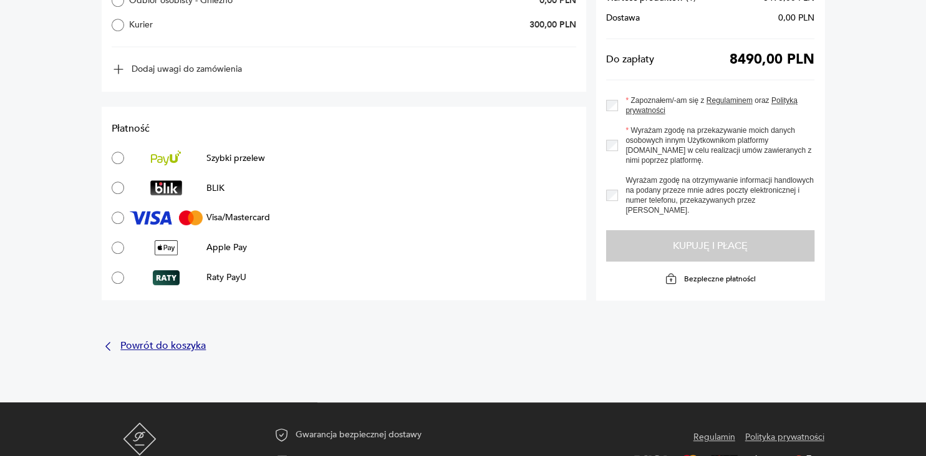
scroll to position [805, 0]
